Goal: Task Accomplishment & Management: Complete application form

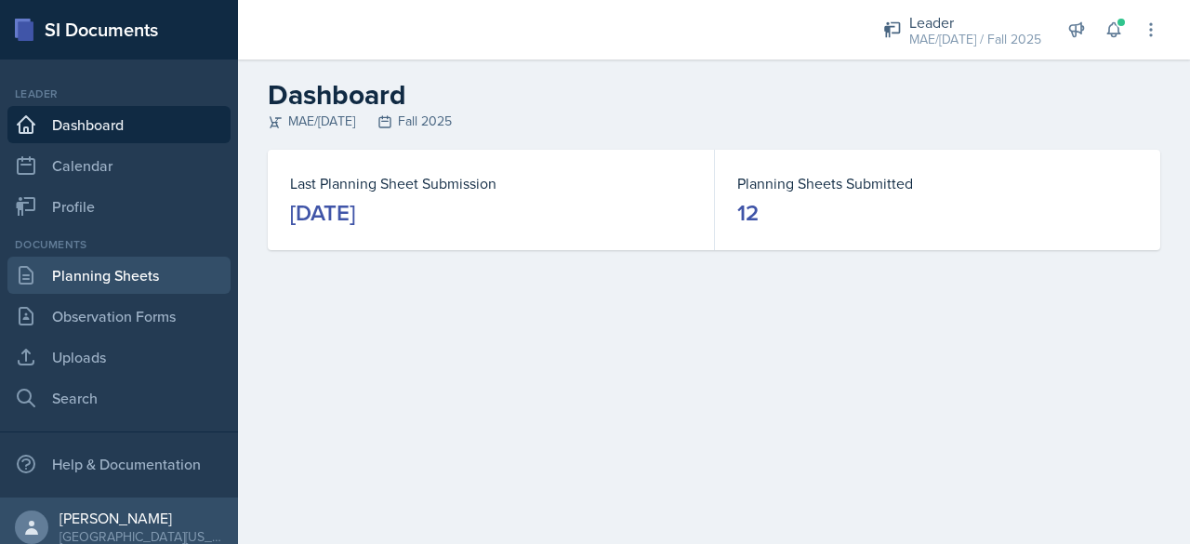
click at [72, 276] on link "Planning Sheets" at bounding box center [118, 275] width 223 height 37
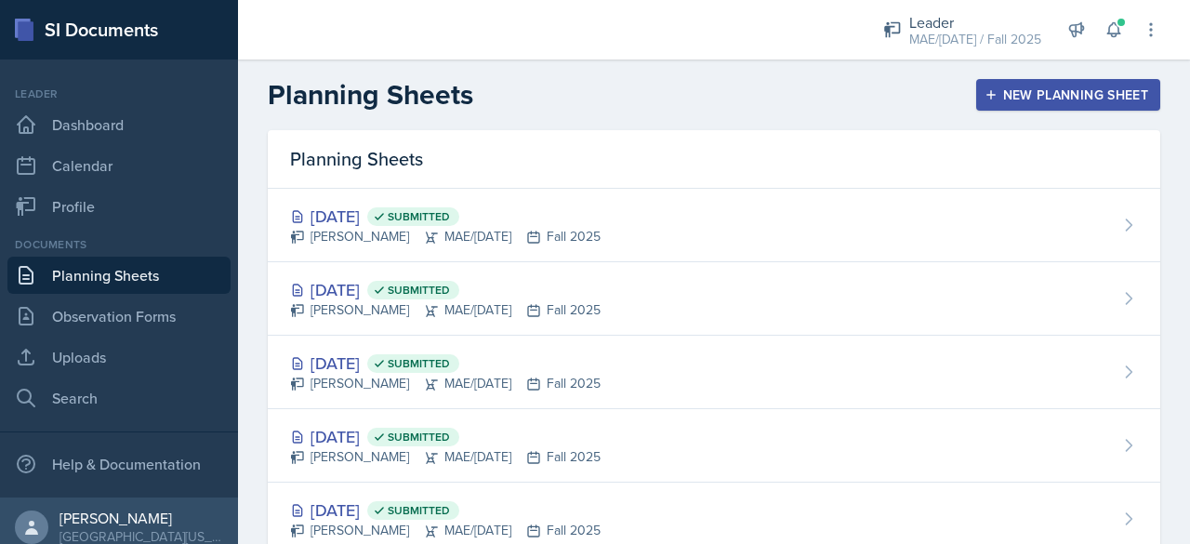
click at [592, 93] on div "New Planning Sheet" at bounding box center [1068, 94] width 160 height 15
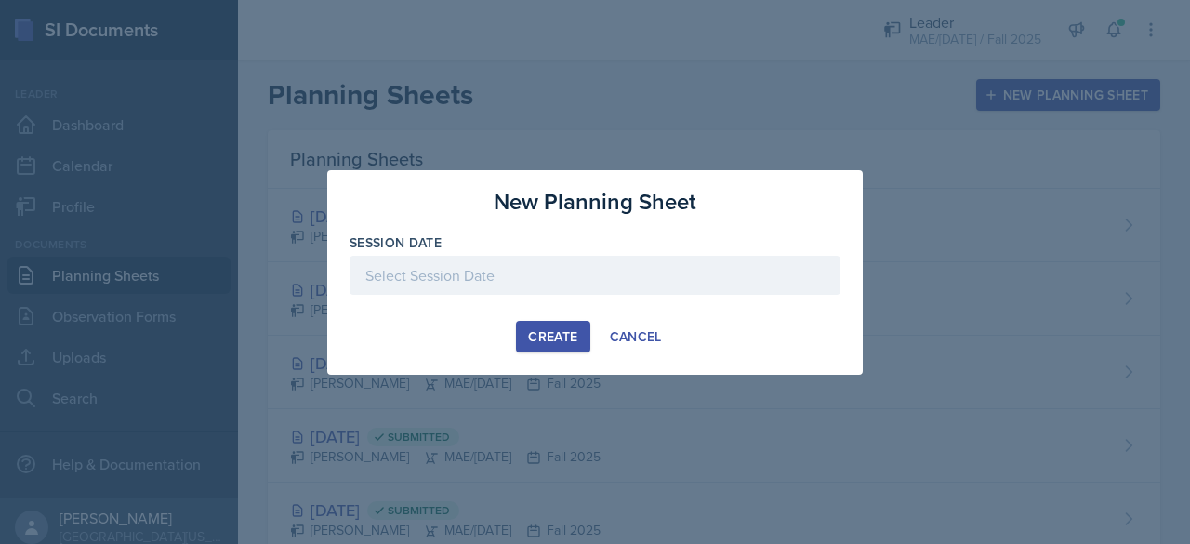
click at [502, 261] on div at bounding box center [594, 275] width 491 height 39
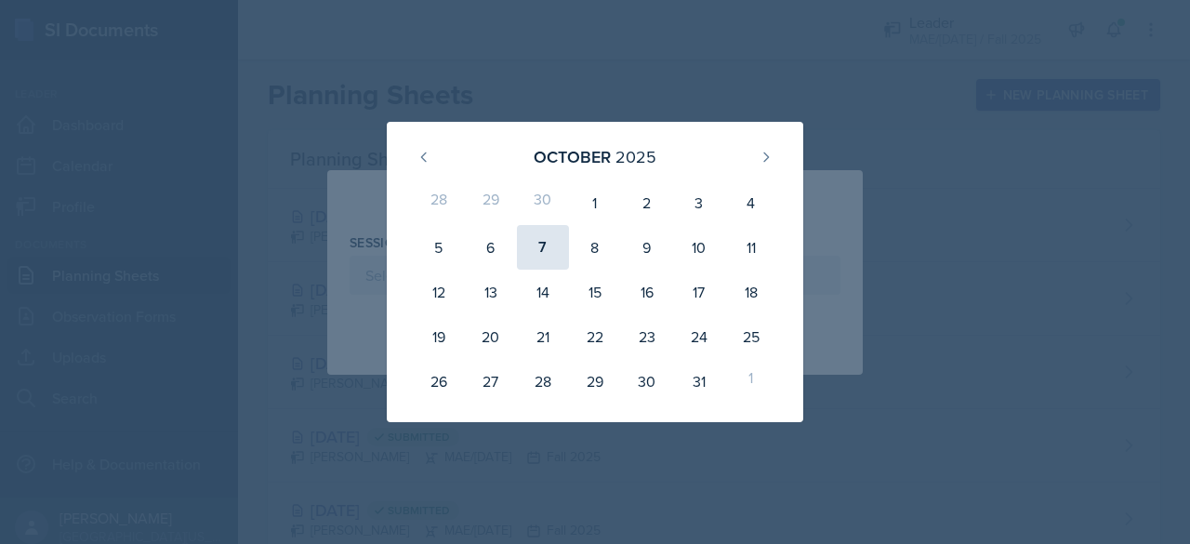
click at [527, 259] on div "7" at bounding box center [543, 247] width 52 height 45
type input "[DATE]"
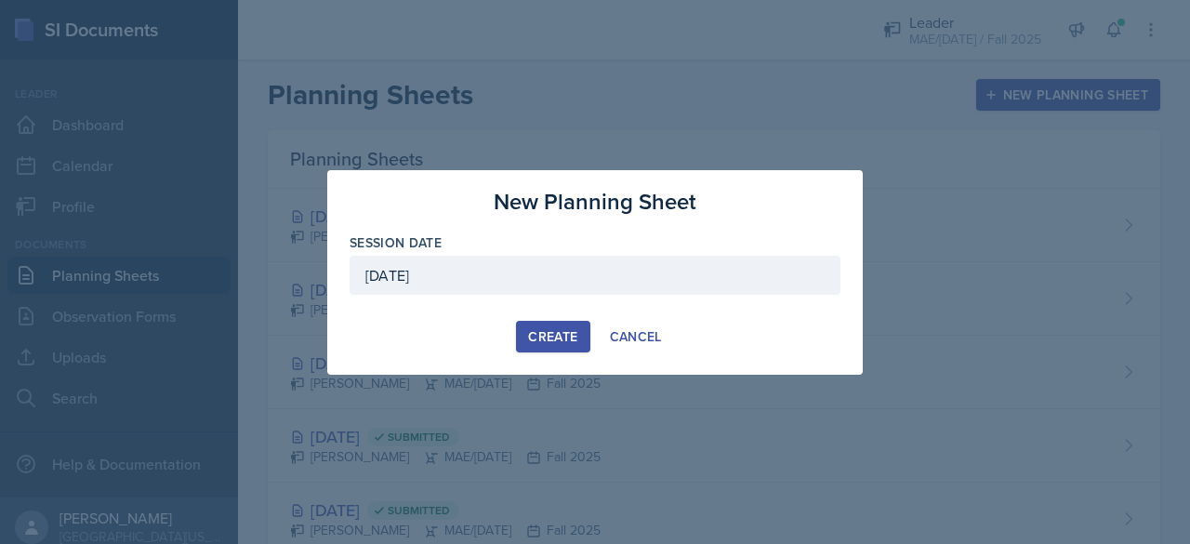
click at [534, 336] on div "Create" at bounding box center [552, 336] width 49 height 15
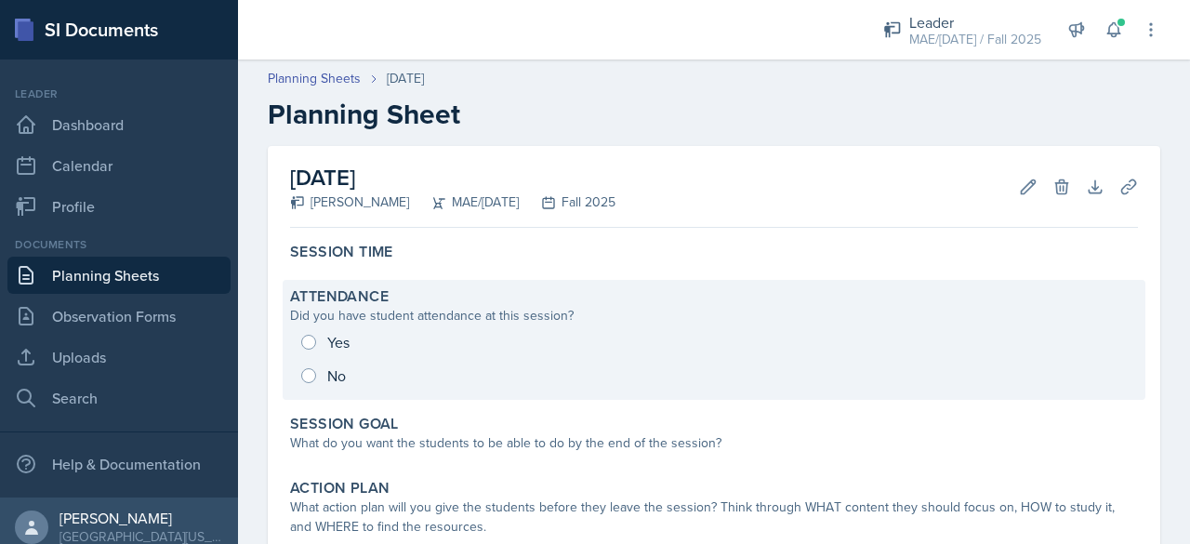
click at [308, 345] on div "Yes No" at bounding box center [714, 358] width 848 height 67
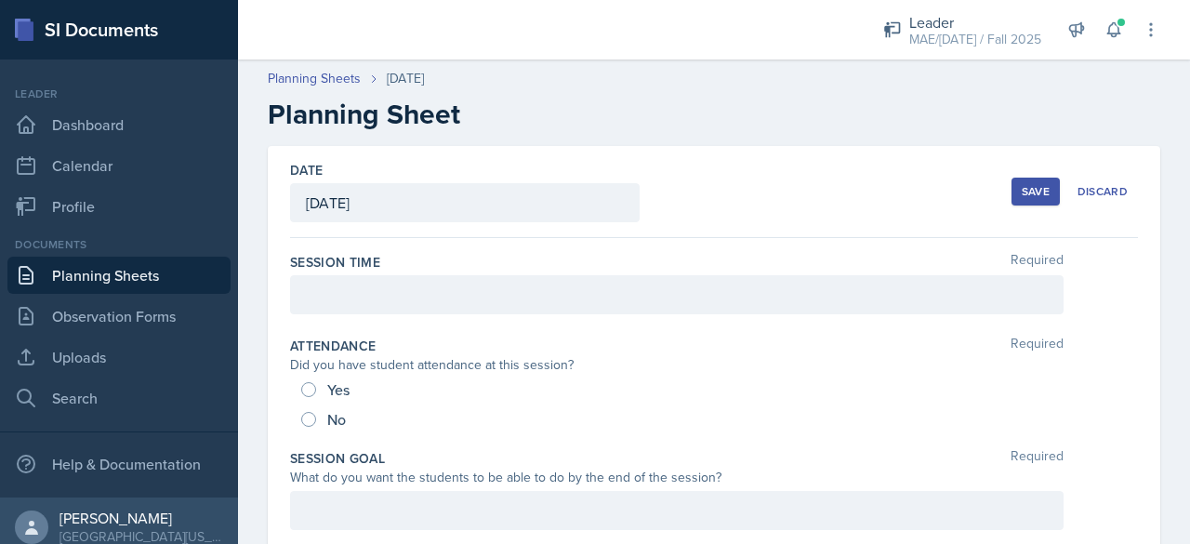
click at [304, 293] on div at bounding box center [676, 294] width 773 height 39
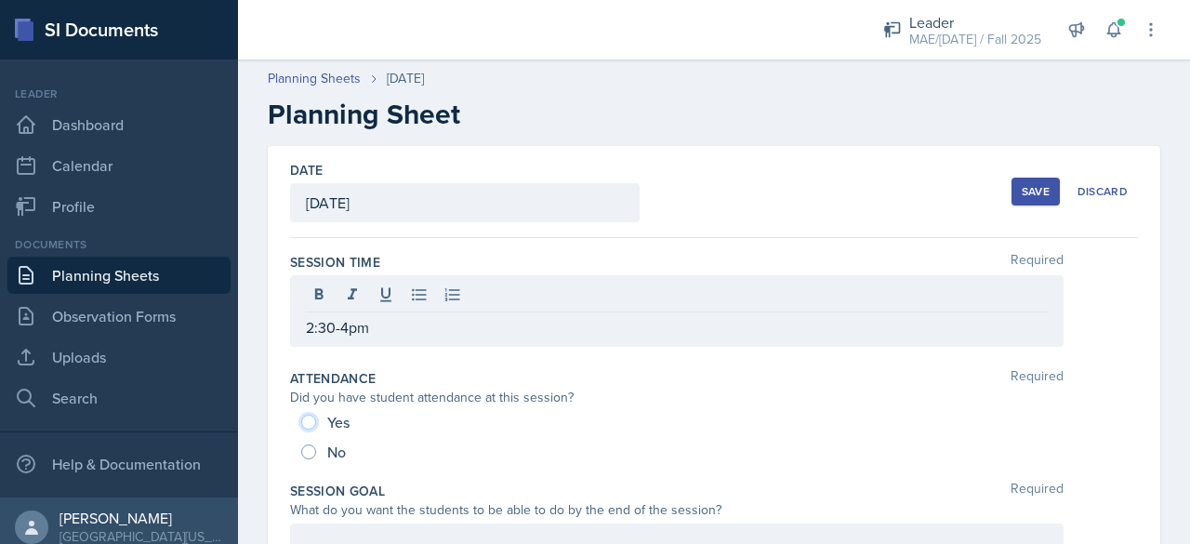
scroll to position [186, 0]
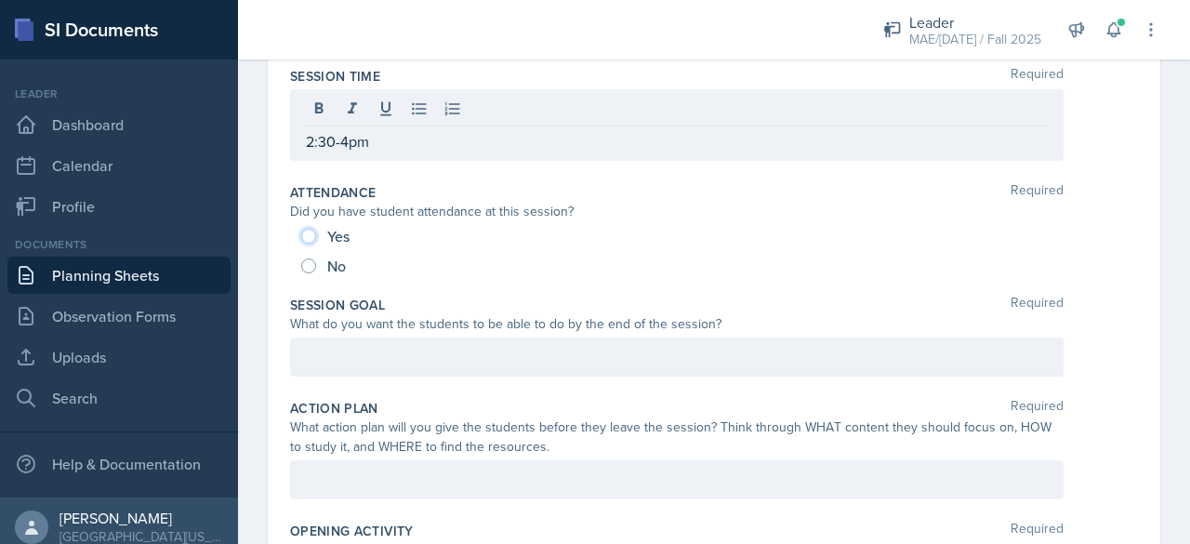
click at [306, 231] on input "Yes" at bounding box center [308, 236] width 15 height 15
radio input "true"
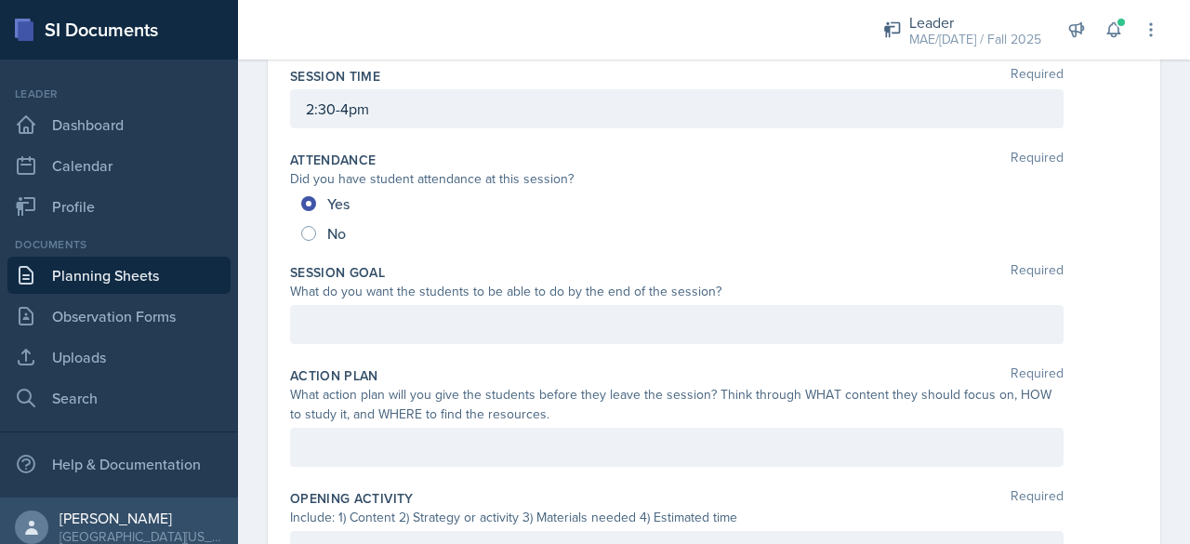
click at [333, 336] on div at bounding box center [676, 324] width 773 height 39
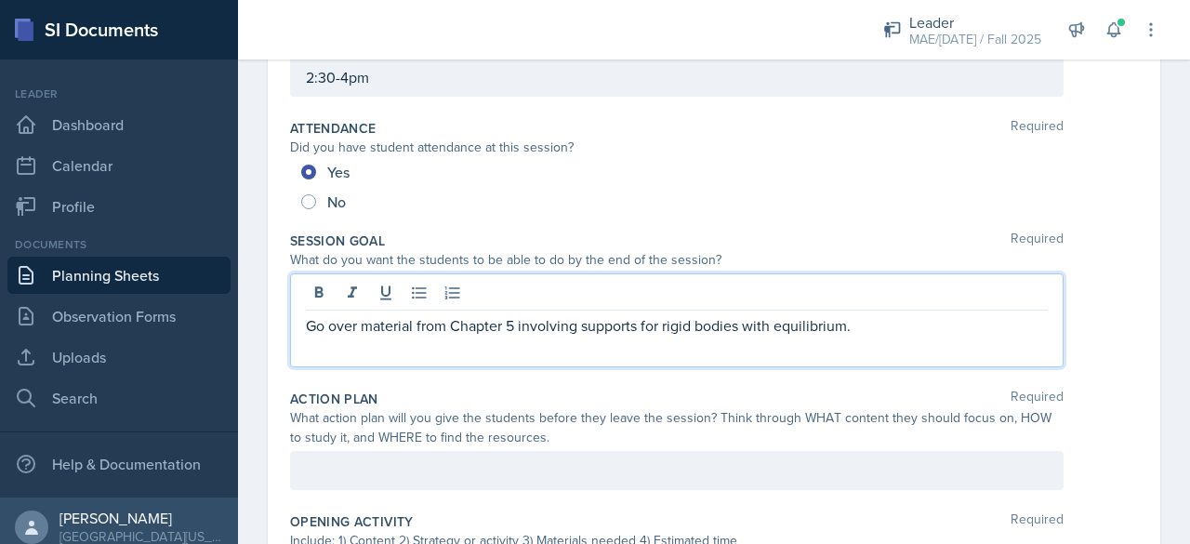
click at [370, 468] on div at bounding box center [676, 470] width 773 height 39
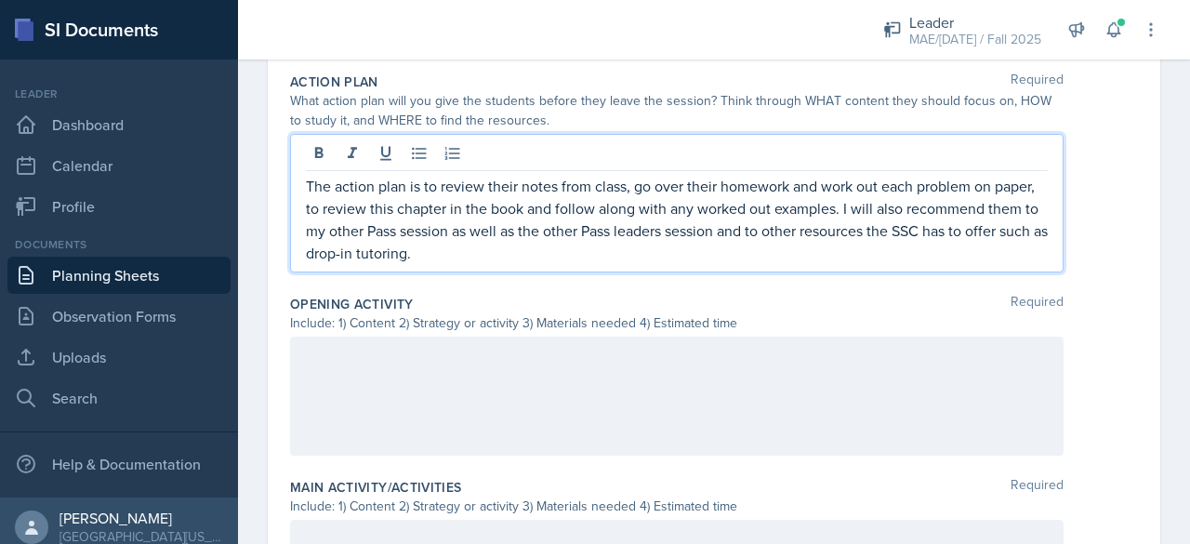
scroll to position [688, 0]
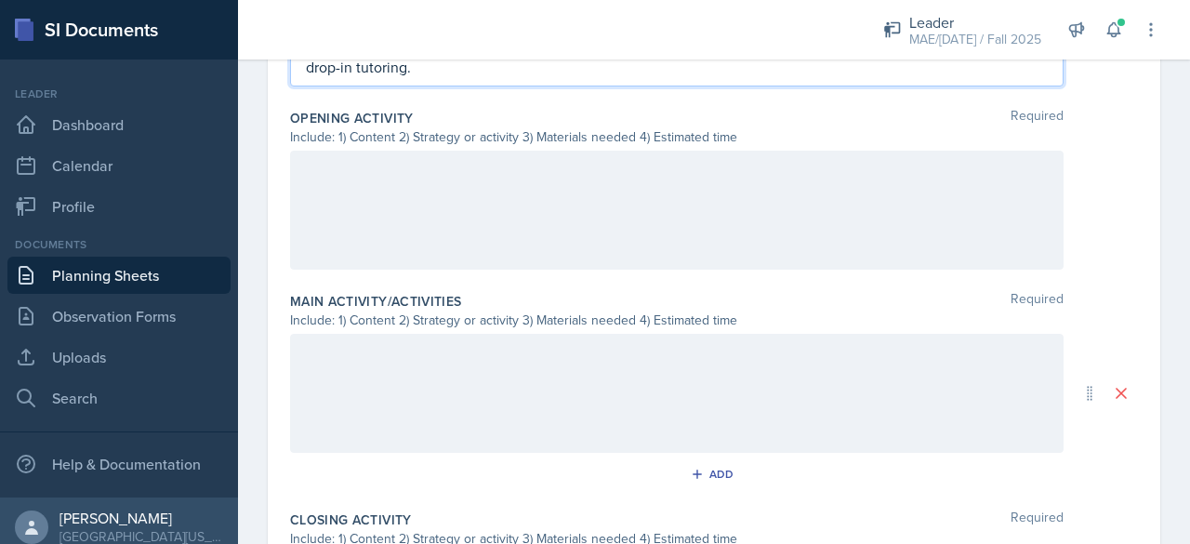
click at [352, 197] on div at bounding box center [676, 210] width 773 height 119
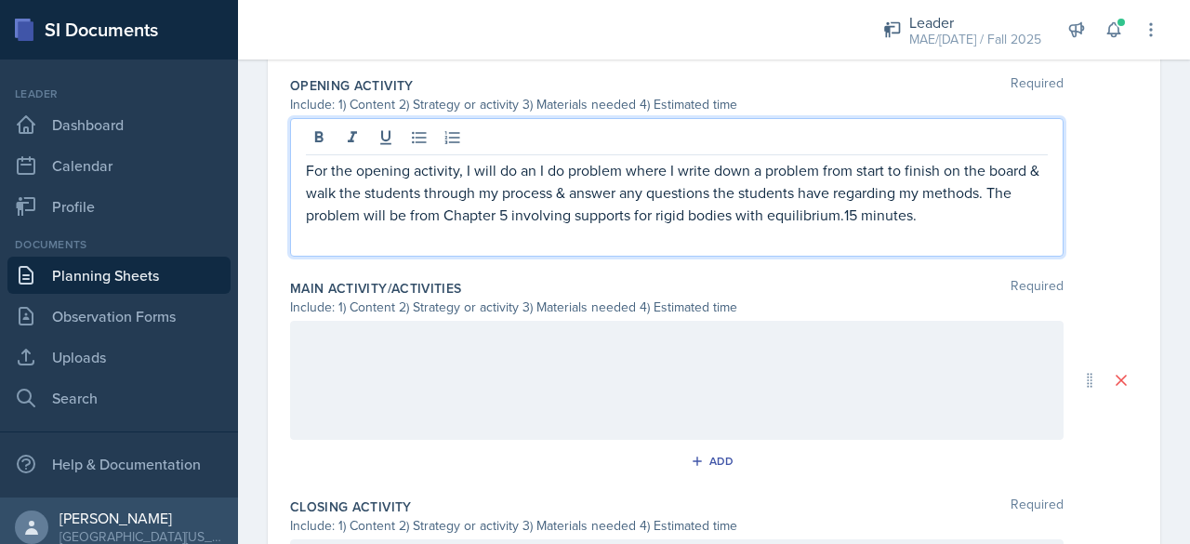
click at [408, 366] on div at bounding box center [676, 380] width 773 height 119
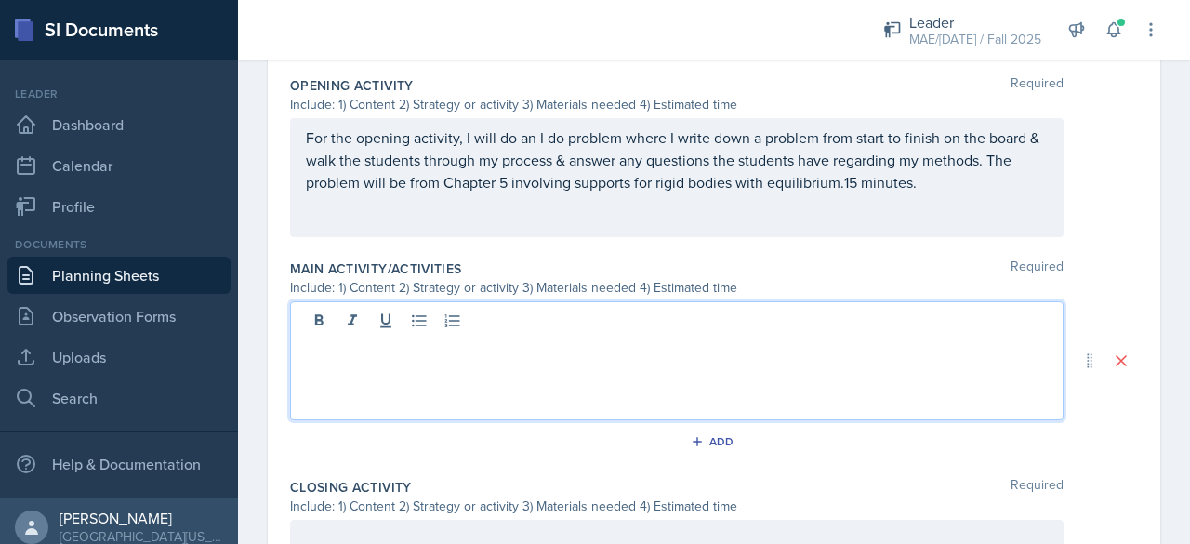
scroll to position [720, 0]
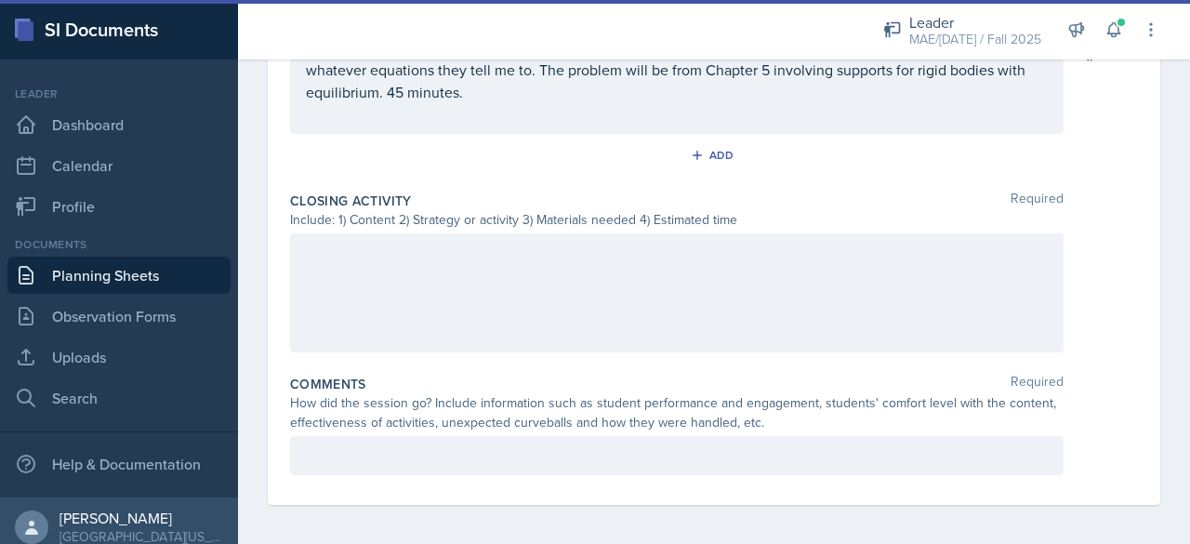
click at [369, 278] on div at bounding box center [676, 292] width 773 height 119
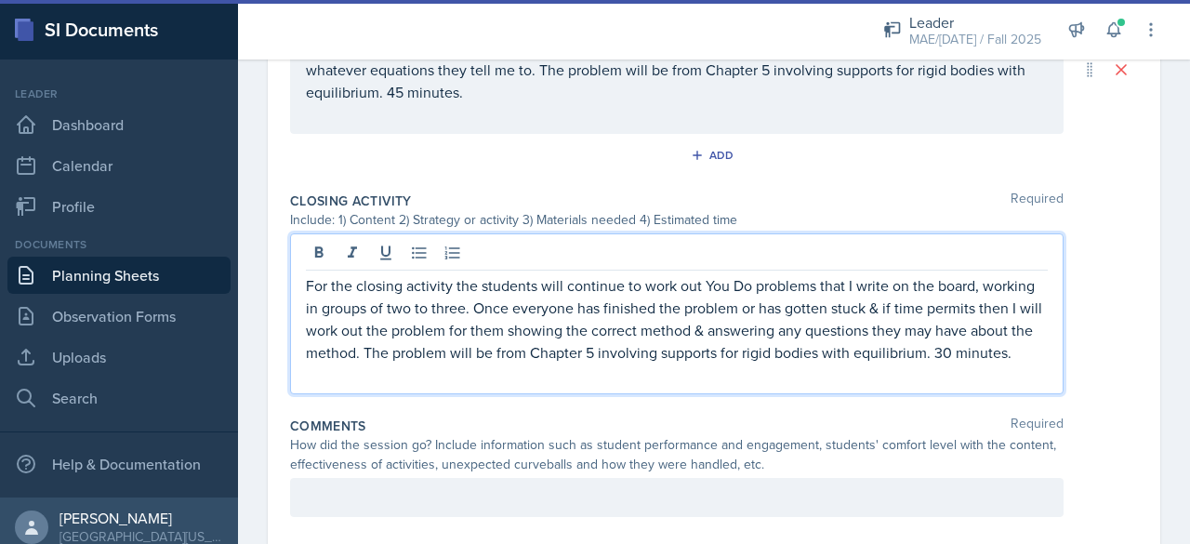
scroll to position [1016, 0]
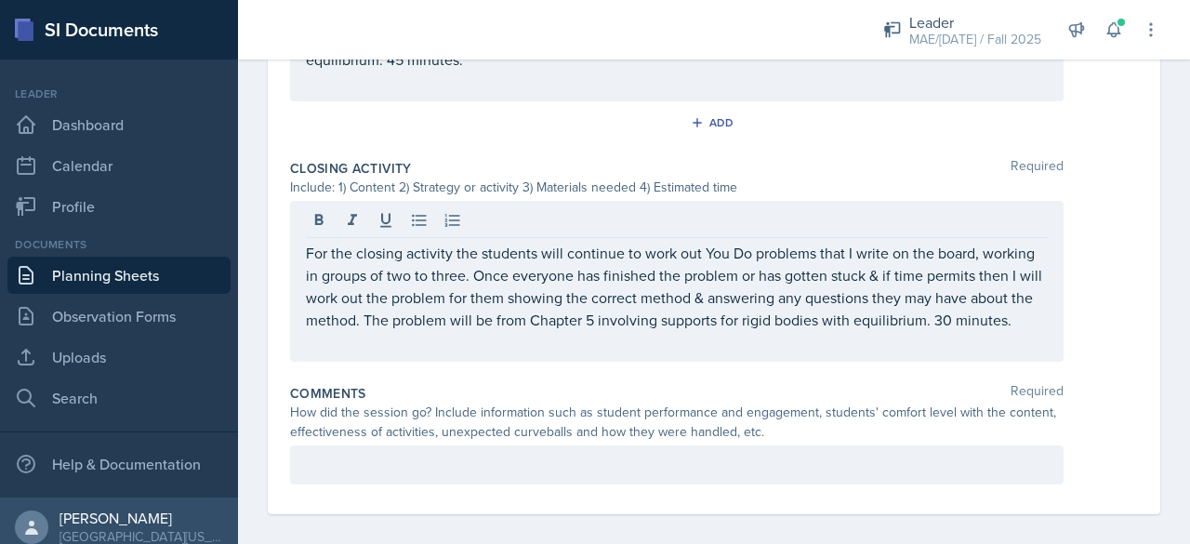
click at [396, 484] on div at bounding box center [676, 464] width 773 height 39
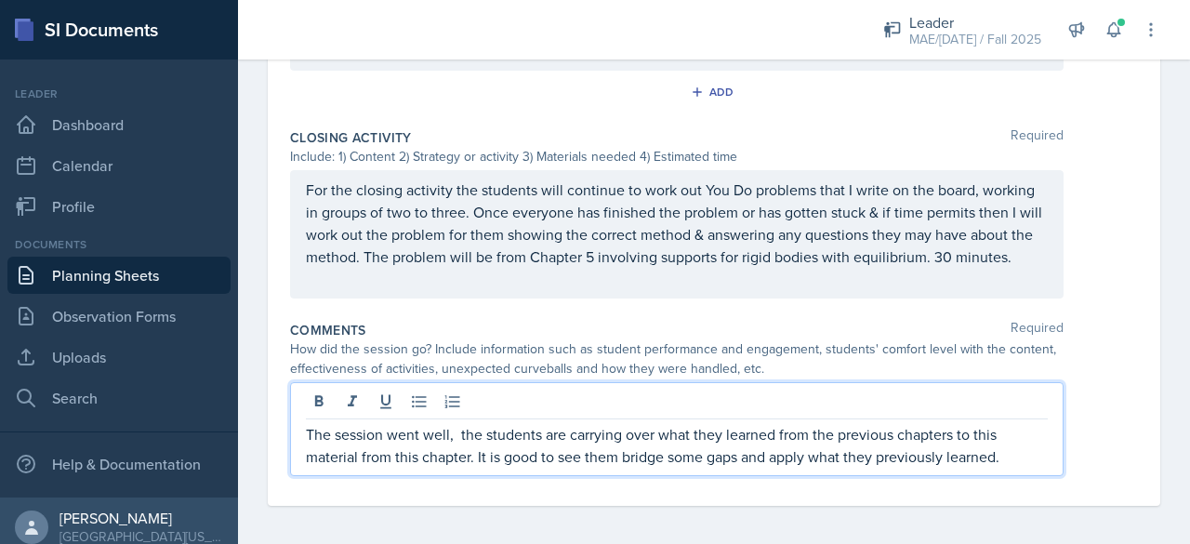
click at [458, 454] on p "The session went well, the students are carrying over what they learned from th…" at bounding box center [677, 445] width 742 height 45
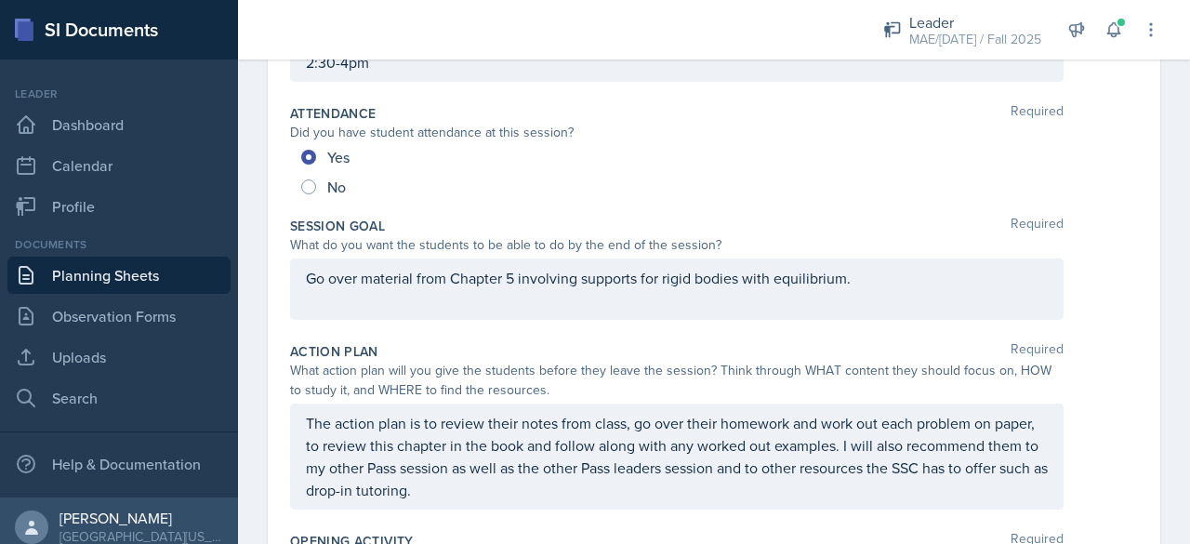
scroll to position [0, 0]
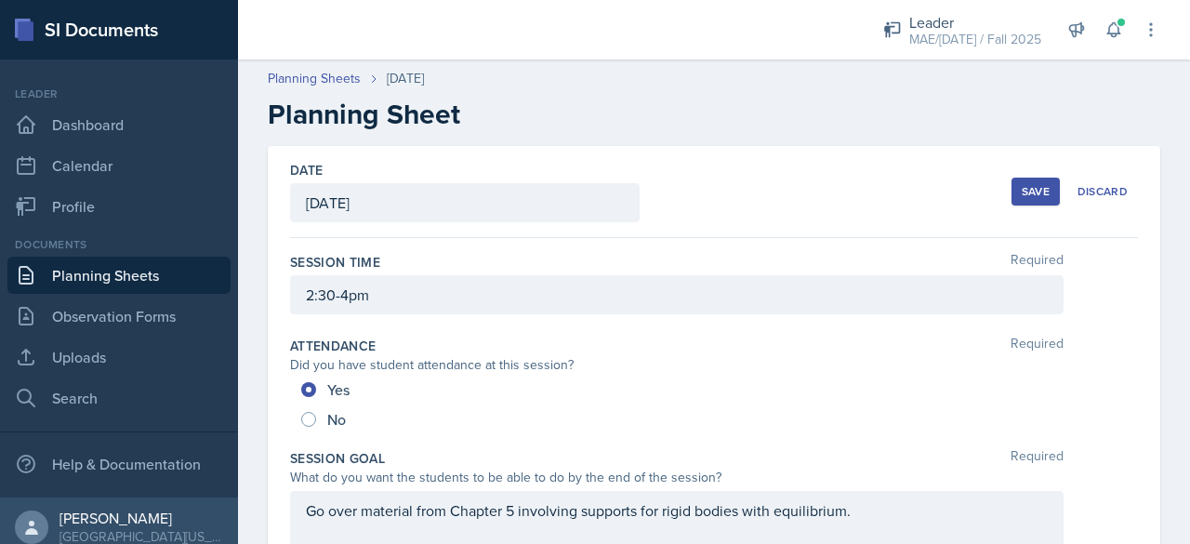
click at [592, 189] on div "Save" at bounding box center [1035, 191] width 28 height 15
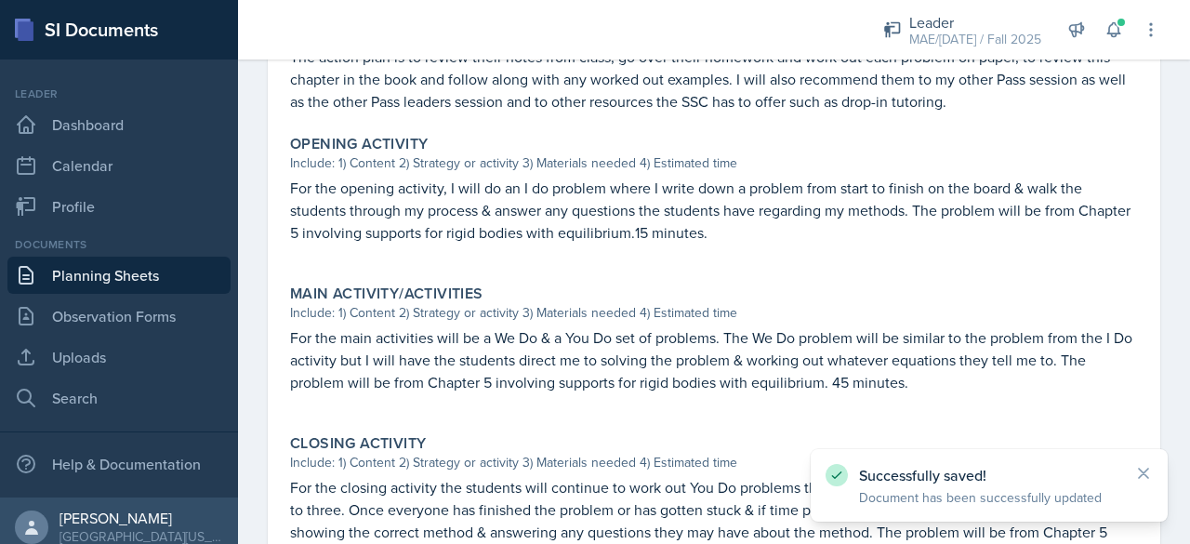
scroll to position [853, 0]
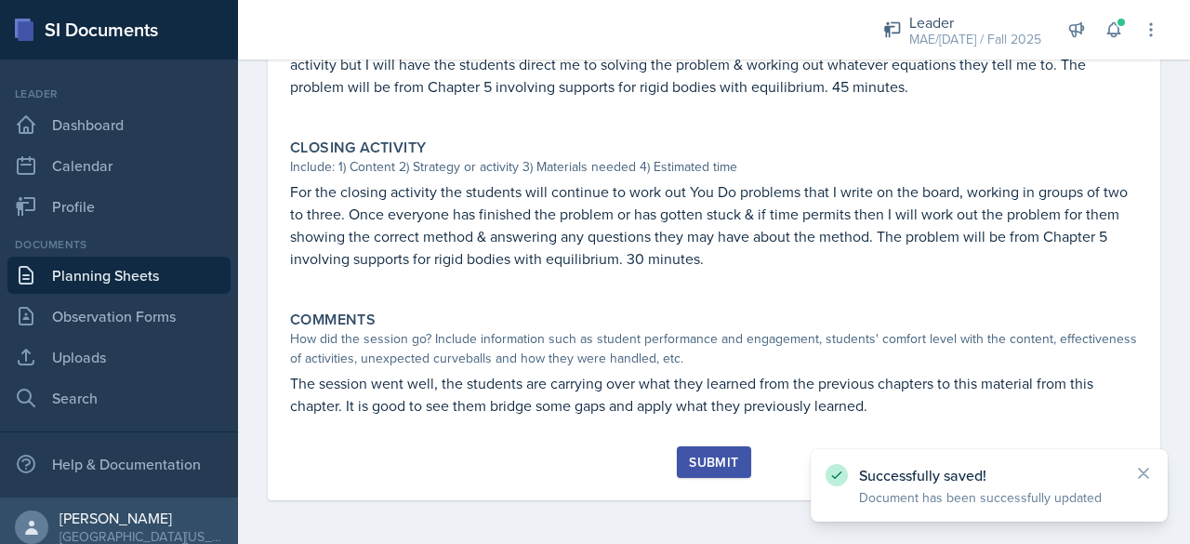
click at [592, 466] on div "Submit" at bounding box center [713, 462] width 49 height 15
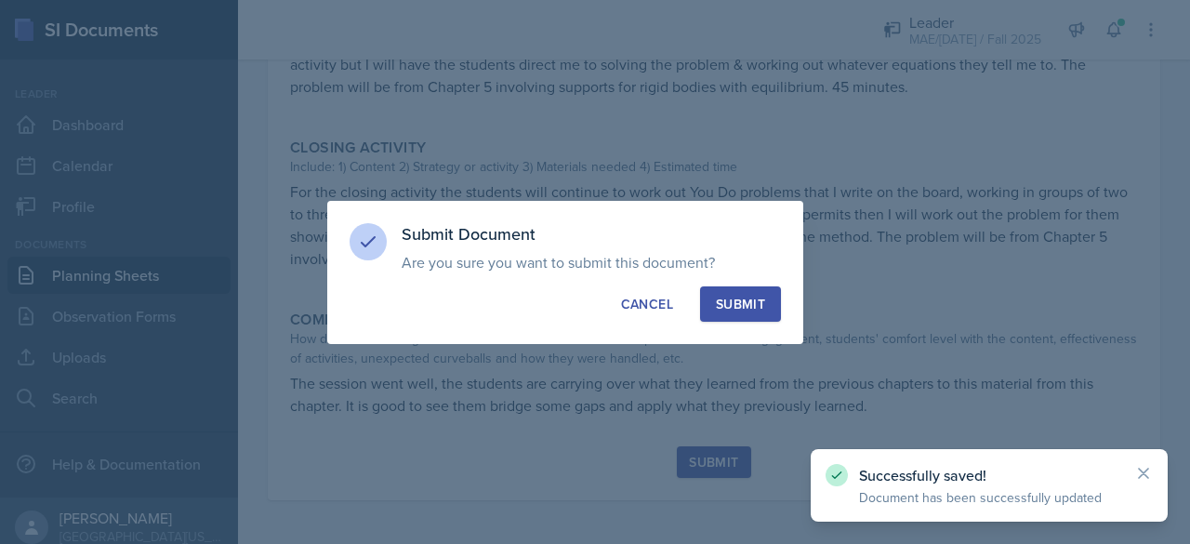
click at [592, 298] on div "Submit" at bounding box center [740, 304] width 49 height 19
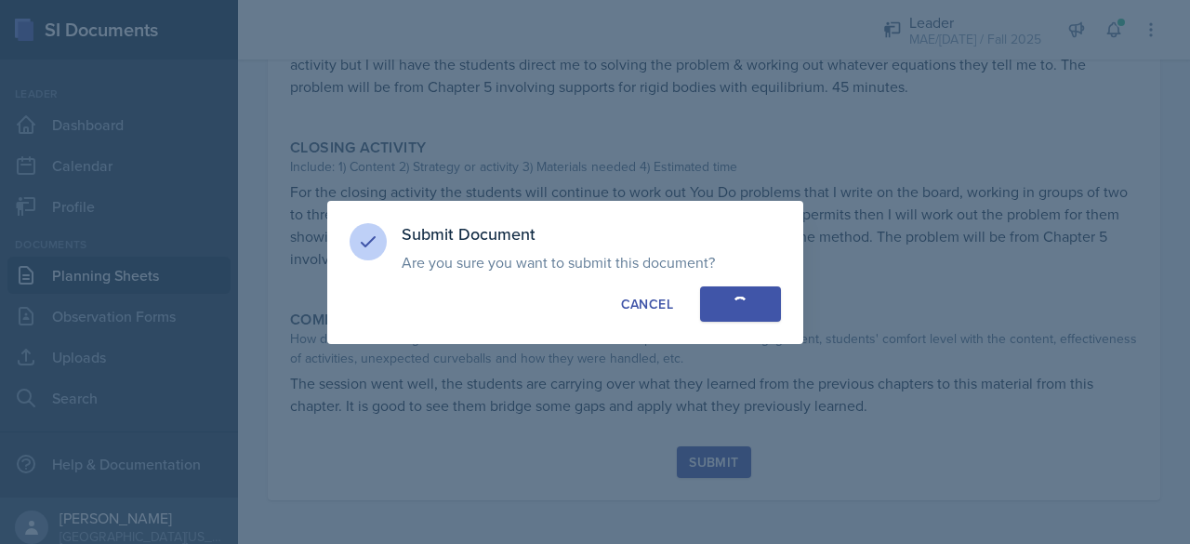
radio input "true"
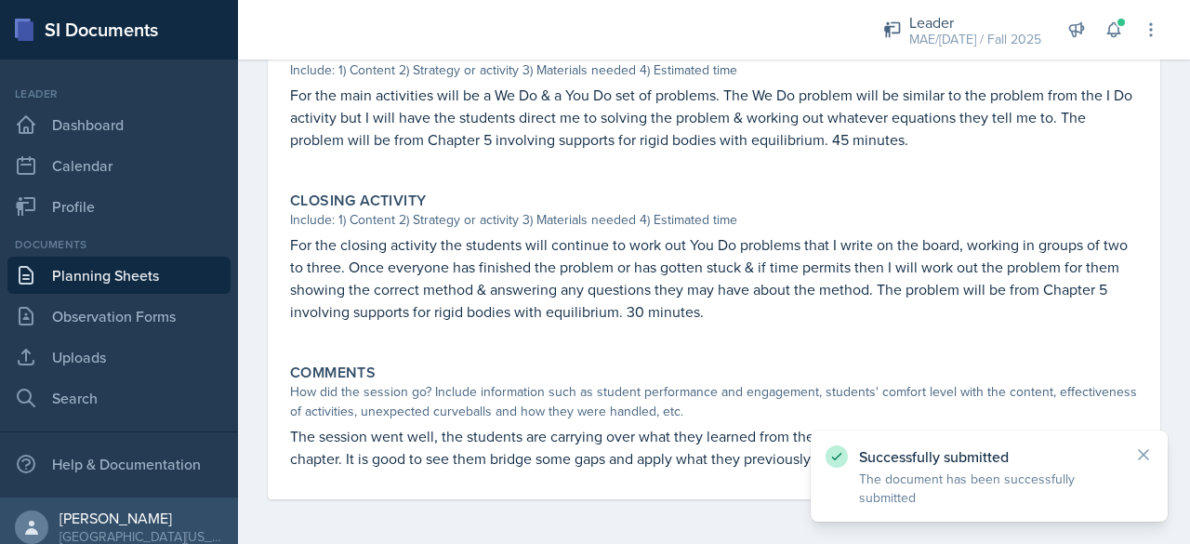
scroll to position [799, 0]
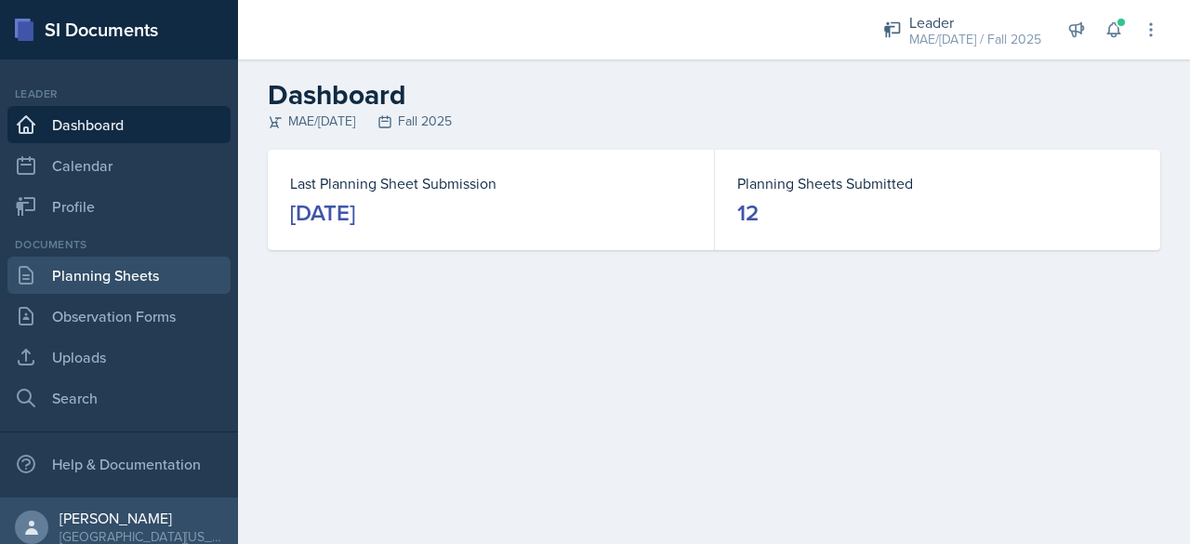
click at [81, 287] on link "Planning Sheets" at bounding box center [118, 275] width 223 height 37
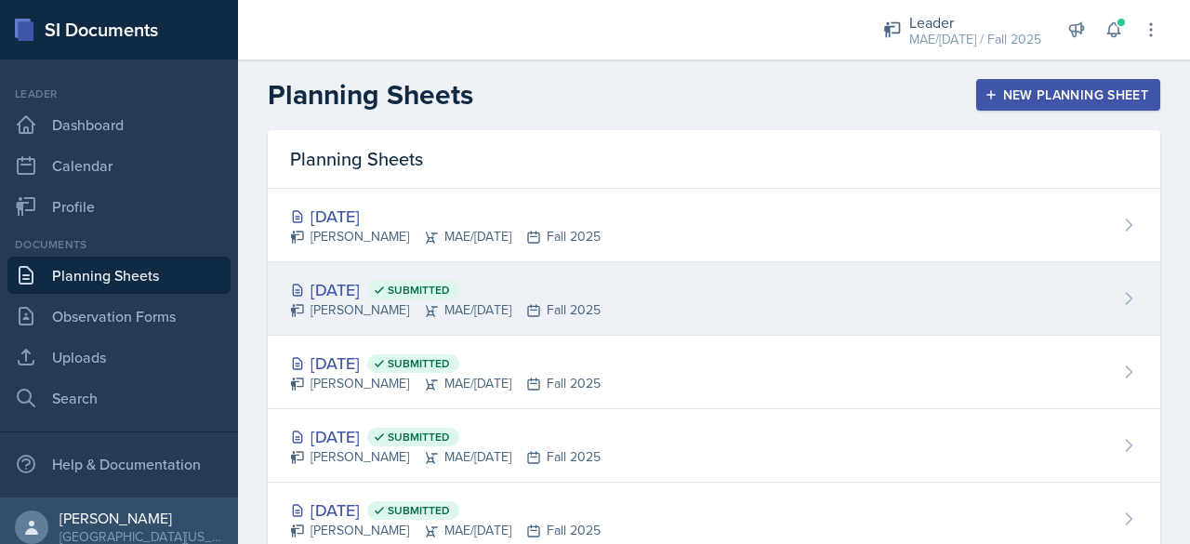
click at [348, 308] on div "Bram O'Neil MAE/CE 271 Fall 2025" at bounding box center [445, 310] width 310 height 20
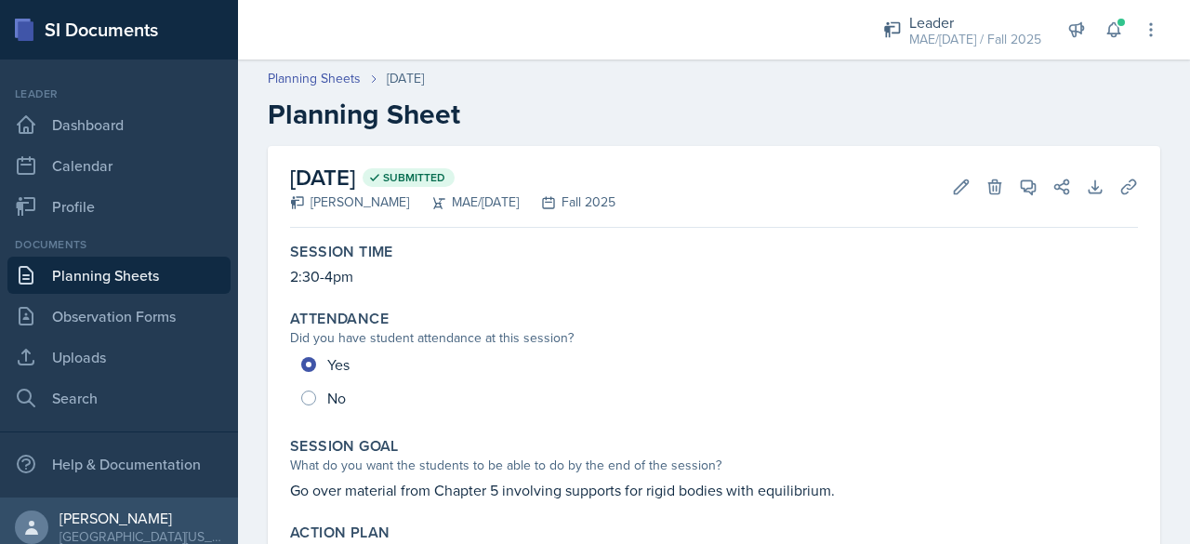
scroll to position [186, 0]
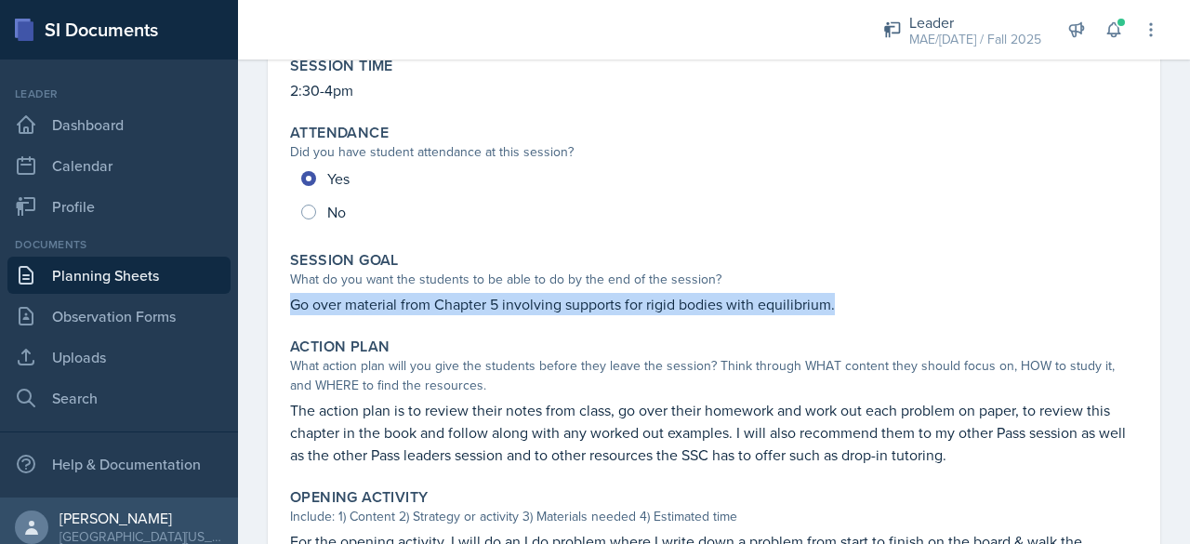
drag, startPoint x: 289, startPoint y: 302, endPoint x: 850, endPoint y: 315, distance: 560.6
click at [850, 315] on div "Session Goal What do you want the students to be able to do by the end of the s…" at bounding box center [714, 283] width 863 height 79
copy p "Go over material from Chapter 5 involving supports for rigid bodies with equili…"
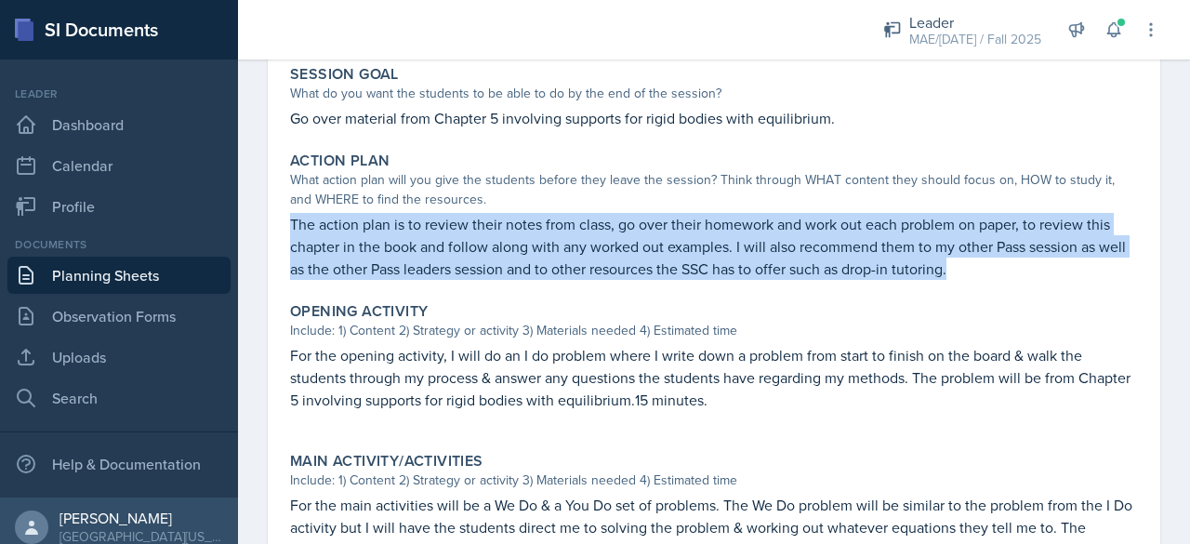
drag, startPoint x: 286, startPoint y: 226, endPoint x: 1021, endPoint y: 272, distance: 735.8
click at [1021, 272] on div "Action Plan What action plan will you give the students before they leave the s…" at bounding box center [714, 215] width 863 height 143
copy p "The action plan is to review their notes from class, go over their homework and…"
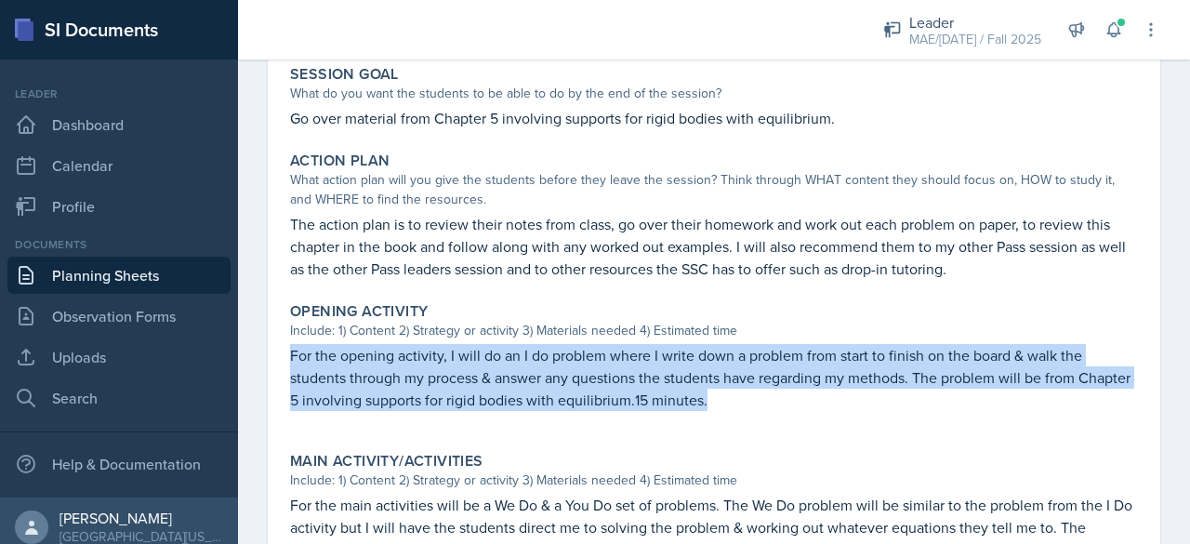
drag, startPoint x: 286, startPoint y: 352, endPoint x: 809, endPoint y: 428, distance: 527.8
click at [809, 428] on div "Opening Activity Include: 1) Content 2) Strategy or activity 3) Materials neede…" at bounding box center [714, 366] width 863 height 142
copy p "For the opening activity, I will do an I do problem where I write down a proble…"
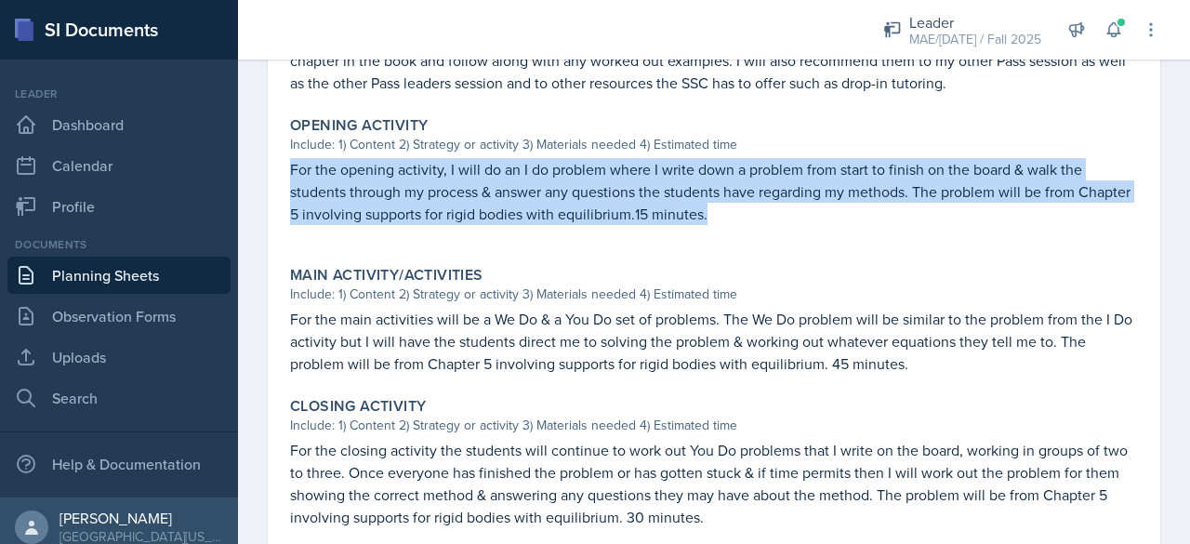
scroll to position [651, 0]
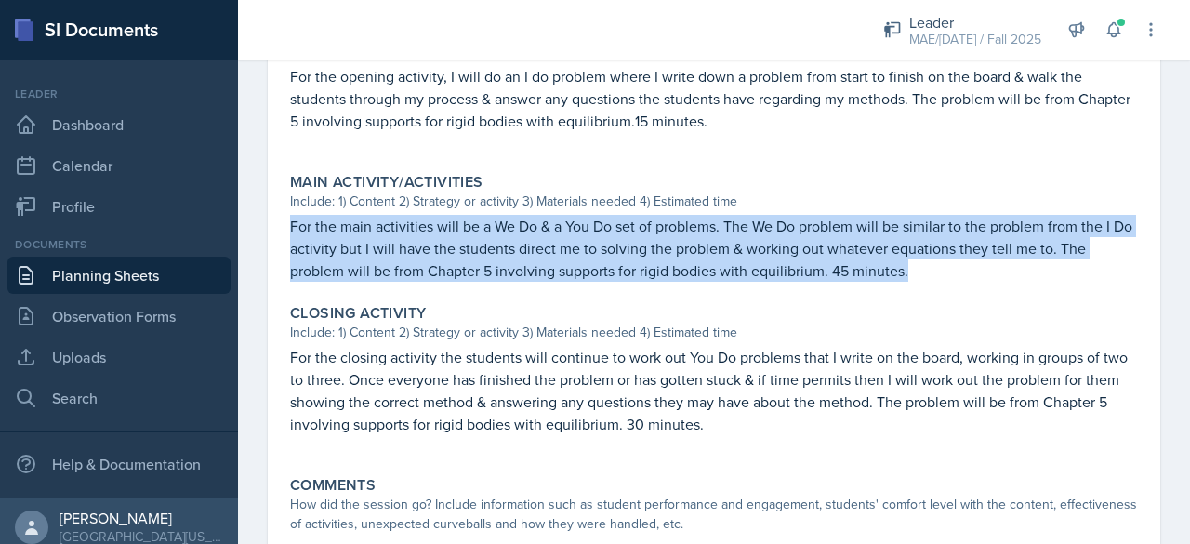
drag, startPoint x: 287, startPoint y: 227, endPoint x: 925, endPoint y: 266, distance: 638.8
click at [925, 266] on div "Main Activity/Activities Include: 1) Content 2) Strategy or activity 3) Materia…" at bounding box center [714, 227] width 863 height 124
copy p "For the main activities will be a We Do & a You Do set of problems. The We Do p…"
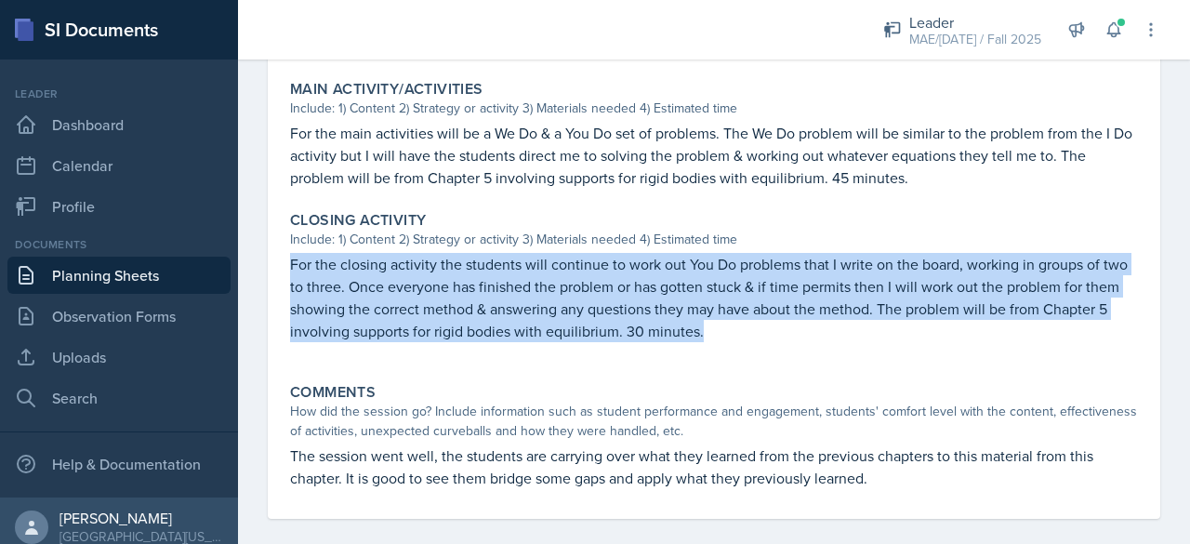
drag, startPoint x: 283, startPoint y: 260, endPoint x: 804, endPoint y: 322, distance: 524.1
click at [804, 322] on div "Closing Activity Include: 1) Content 2) Strategy or activity 3) Materials neede…" at bounding box center [714, 286] width 863 height 165
copy p "For the closing activity the students will continue to work out You Do problems…"
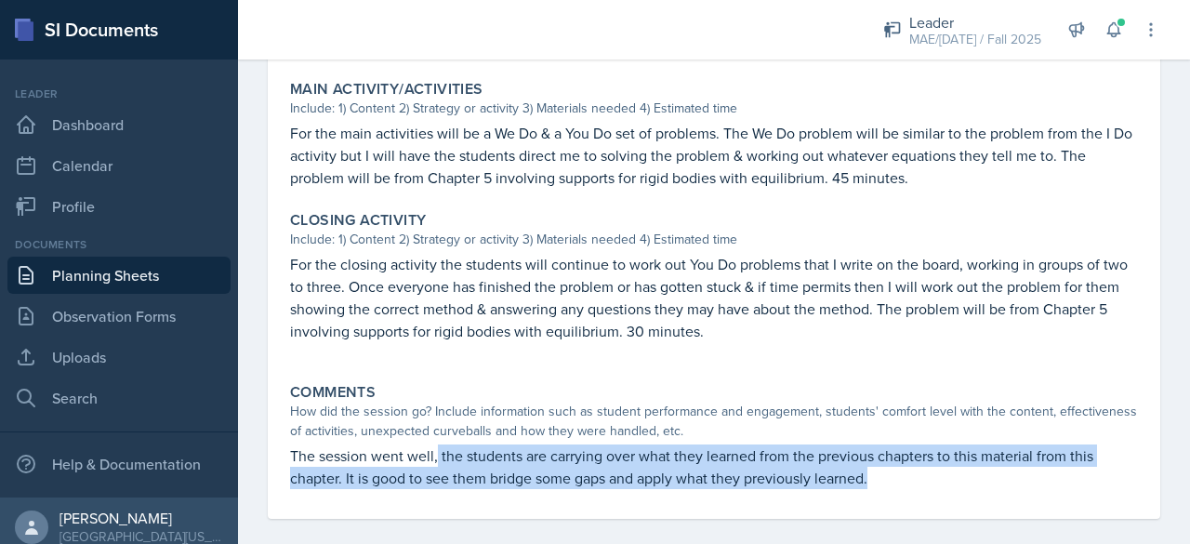
drag, startPoint x: 438, startPoint y: 453, endPoint x: 872, endPoint y: 484, distance: 435.2
click at [872, 484] on p "The session went well, the students are carrying over what they learned from th…" at bounding box center [714, 466] width 848 height 45
copy p "the students are carrying over what they learned from the previous chapters to …"
